Goal: Transaction & Acquisition: Purchase product/service

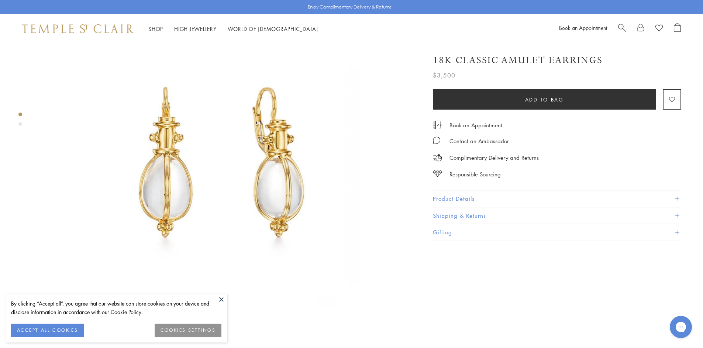
scroll to position [233, 0]
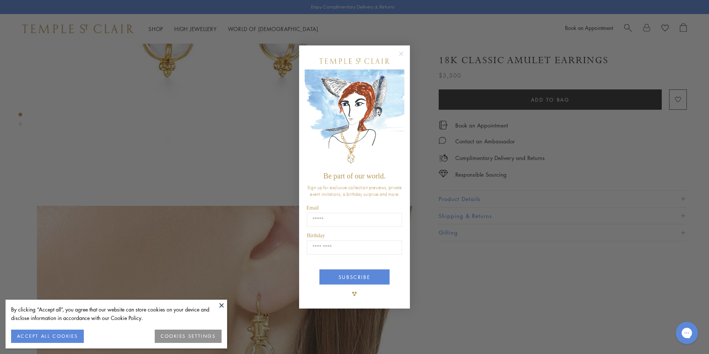
click at [481, 203] on div "Close dialog Be part of our world. Sign up for exclusive collection previews, p…" at bounding box center [354, 177] width 709 height 354
click at [401, 53] on circle "Close dialog" at bounding box center [401, 53] width 9 height 9
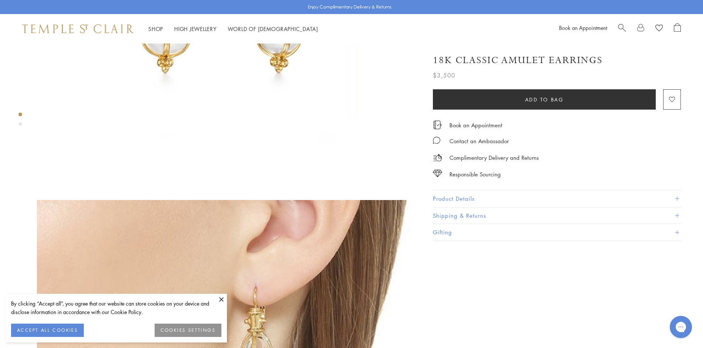
click at [484, 196] on button "Product Details" at bounding box center [557, 199] width 248 height 17
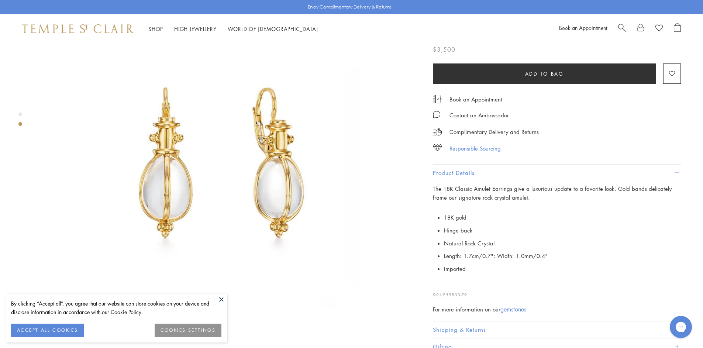
scroll to position [0, 0]
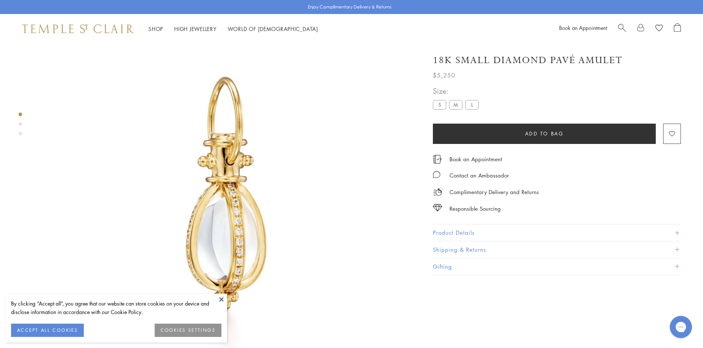
scroll to position [44, 0]
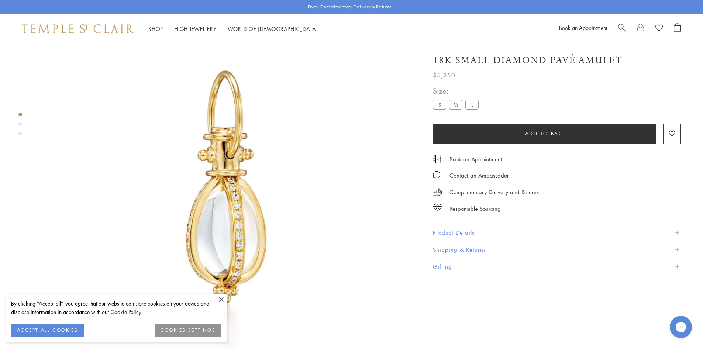
click at [443, 105] on label "S" at bounding box center [439, 104] width 13 height 9
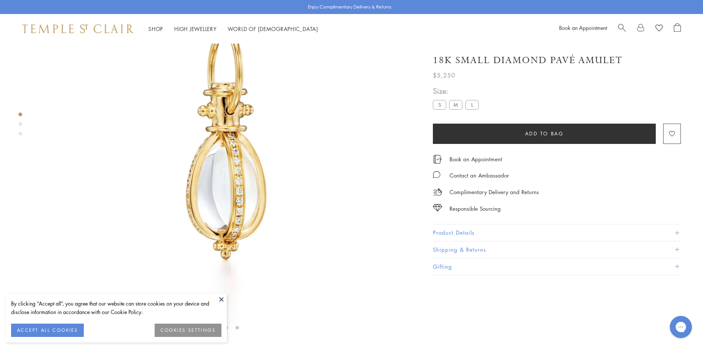
scroll to position [130, 0]
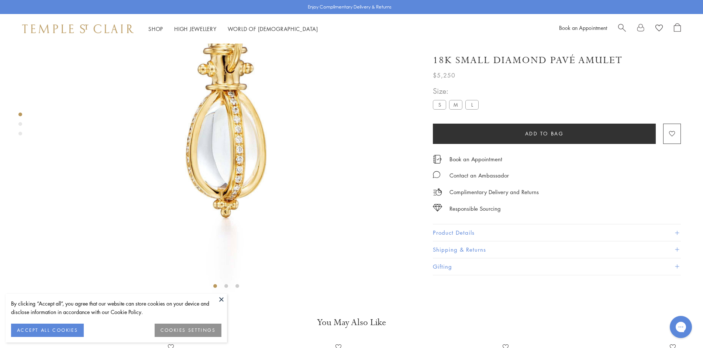
click at [477, 232] on button "Product Details" at bounding box center [557, 233] width 248 height 17
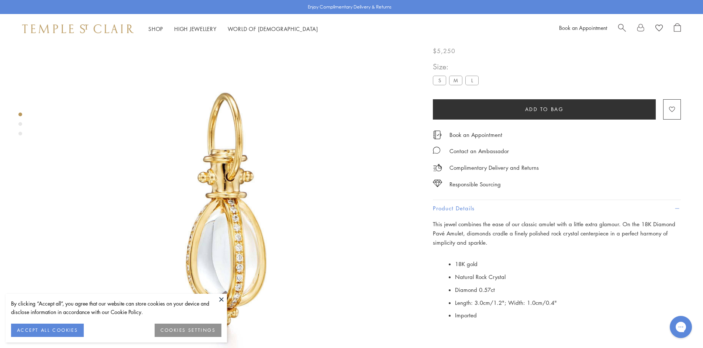
scroll to position [8, 0]
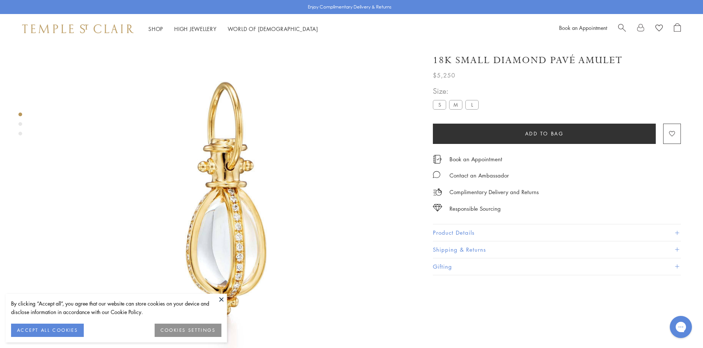
scroll to position [44, 0]
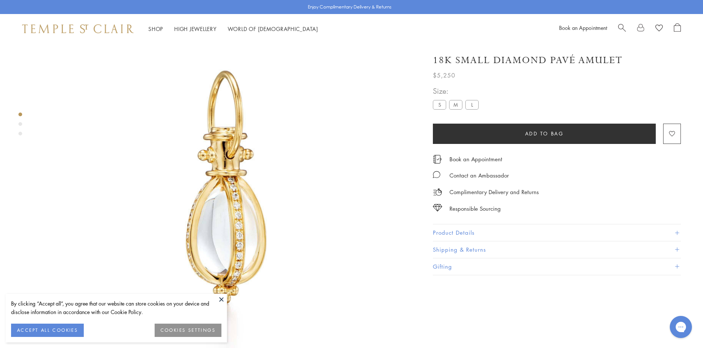
click at [442, 103] on label "S" at bounding box center [439, 104] width 13 height 9
click at [454, 106] on label "M" at bounding box center [455, 104] width 13 height 9
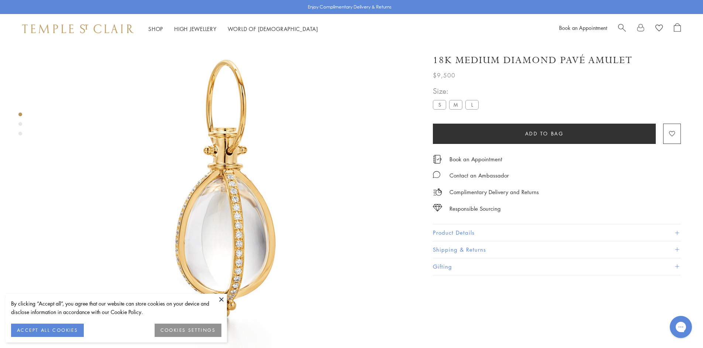
click at [475, 104] on label "L" at bounding box center [472, 104] width 13 height 9
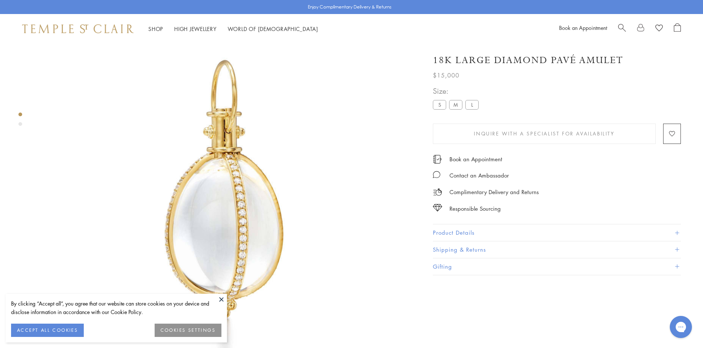
click at [441, 104] on label "S" at bounding box center [439, 104] width 13 height 9
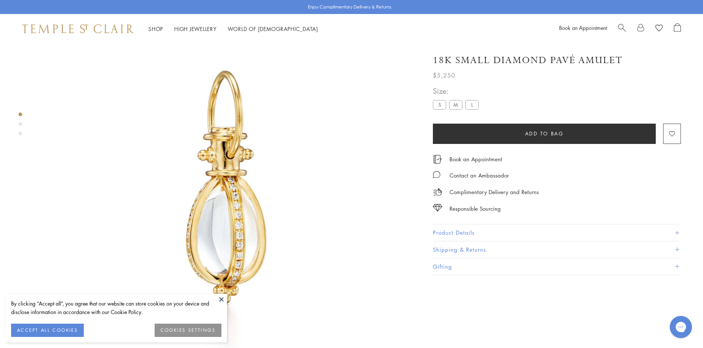
click at [455, 107] on label "M" at bounding box center [455, 104] width 13 height 9
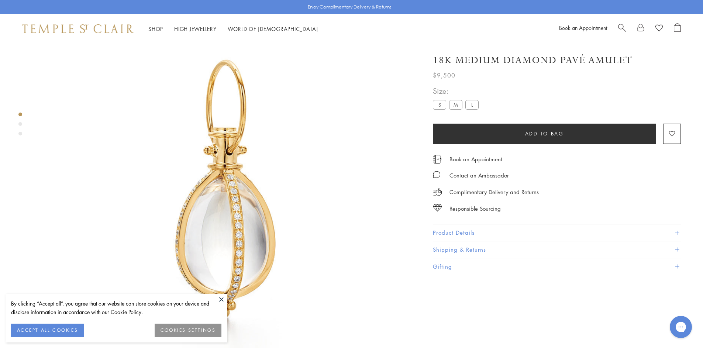
click at [442, 105] on label "S" at bounding box center [439, 104] width 13 height 9
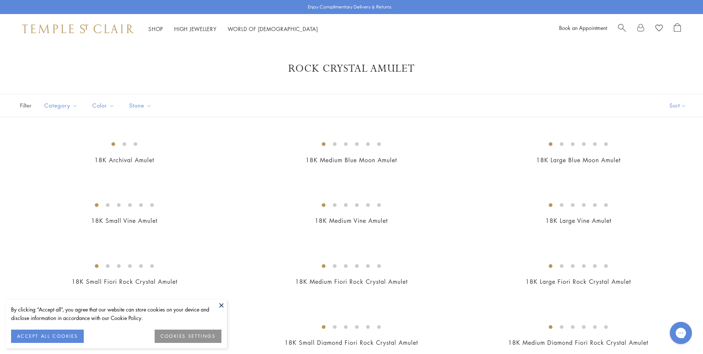
click at [622, 28] on span "Search" at bounding box center [623, 27] width 8 height 8
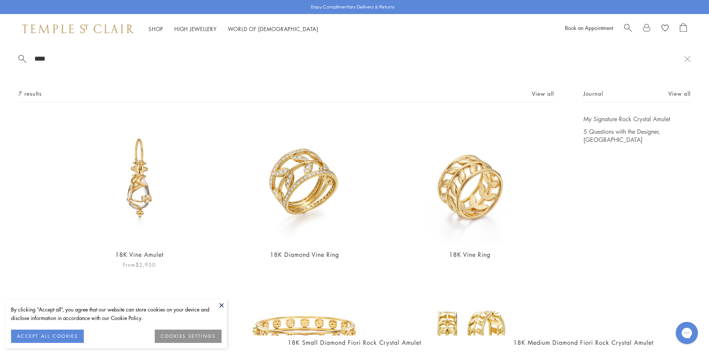
type input "****"
click at [150, 181] on img at bounding box center [139, 179] width 128 height 128
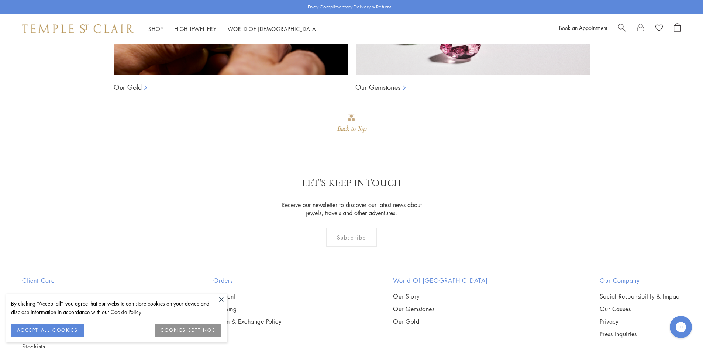
scroll to position [779, 0]
click at [621, 26] on span "Search" at bounding box center [623, 27] width 8 height 8
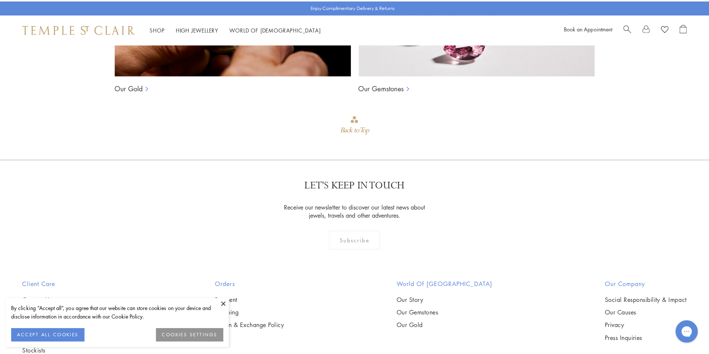
scroll to position [784, 0]
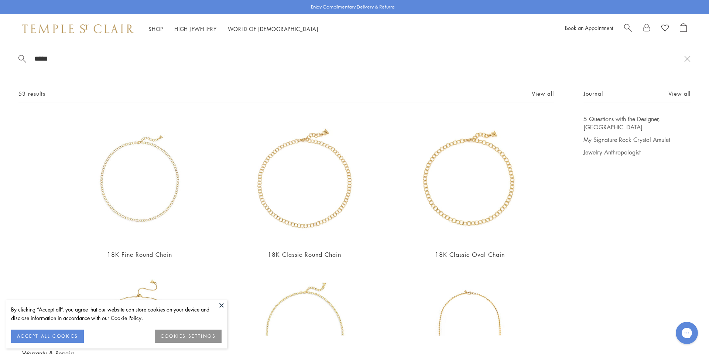
type input "*****"
drag, startPoint x: 630, startPoint y: 216, endPoint x: 615, endPoint y: 218, distance: 14.8
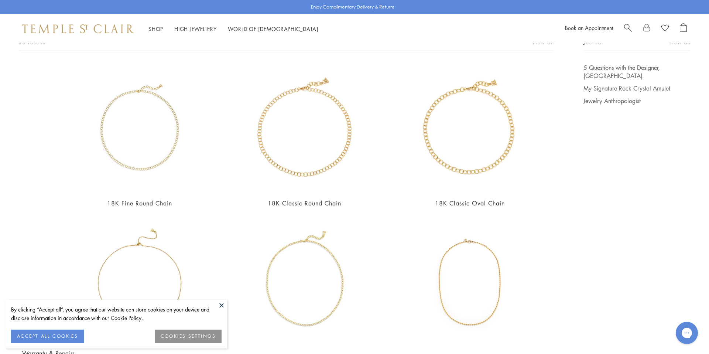
scroll to position [85, 0]
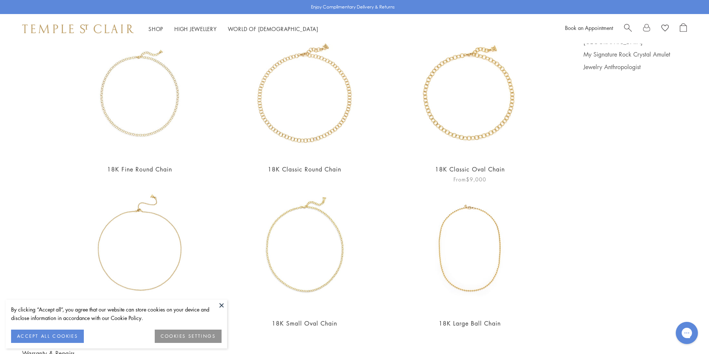
click at [478, 117] on img at bounding box center [470, 94] width 128 height 128
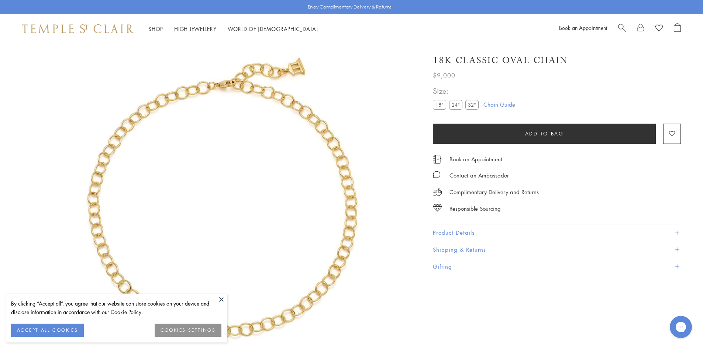
scroll to position [44, 0]
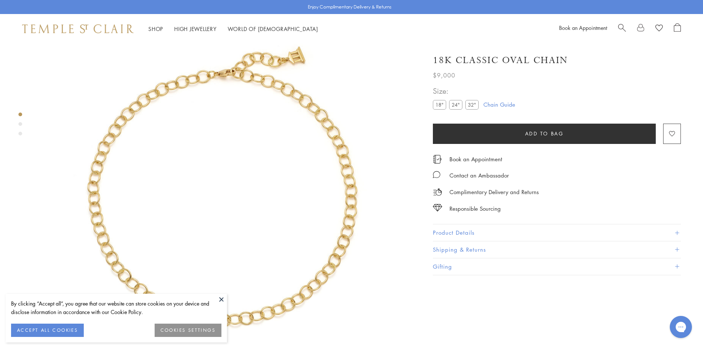
click at [473, 103] on label "32"" at bounding box center [472, 104] width 13 height 9
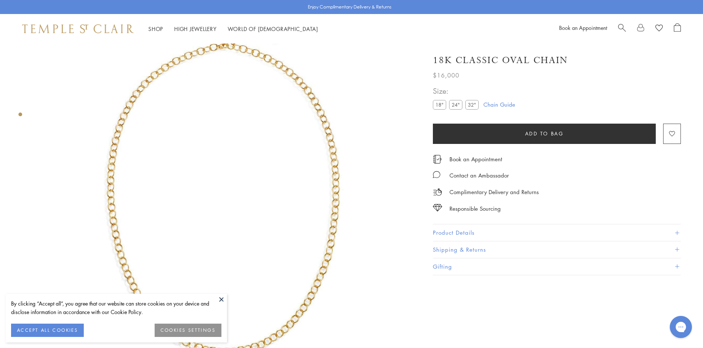
click at [468, 242] on button "Shipping & Returns" at bounding box center [557, 250] width 248 height 17
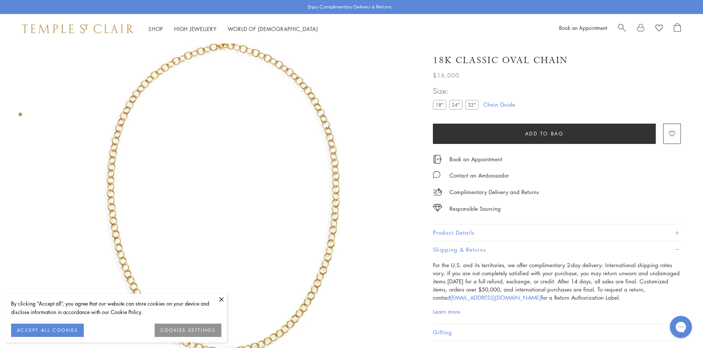
click at [464, 232] on button "Product Details" at bounding box center [557, 233] width 248 height 17
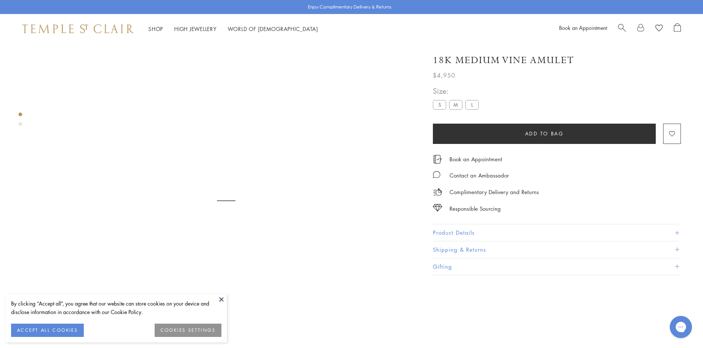
scroll to position [44, 0]
